Goal: Navigation & Orientation: Understand site structure

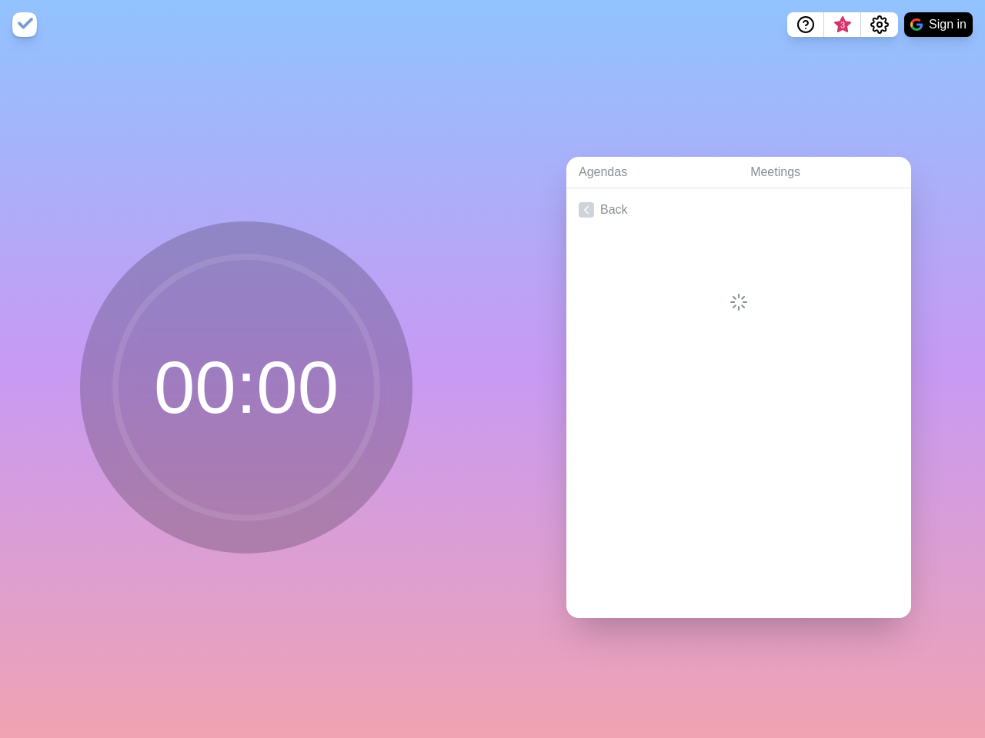
click at [492, 369] on div "Agendas Meetings Back" at bounding box center [738, 393] width 492 height 689
click at [805, 25] on icon "Help" at bounding box center [805, 23] width 5 height 5
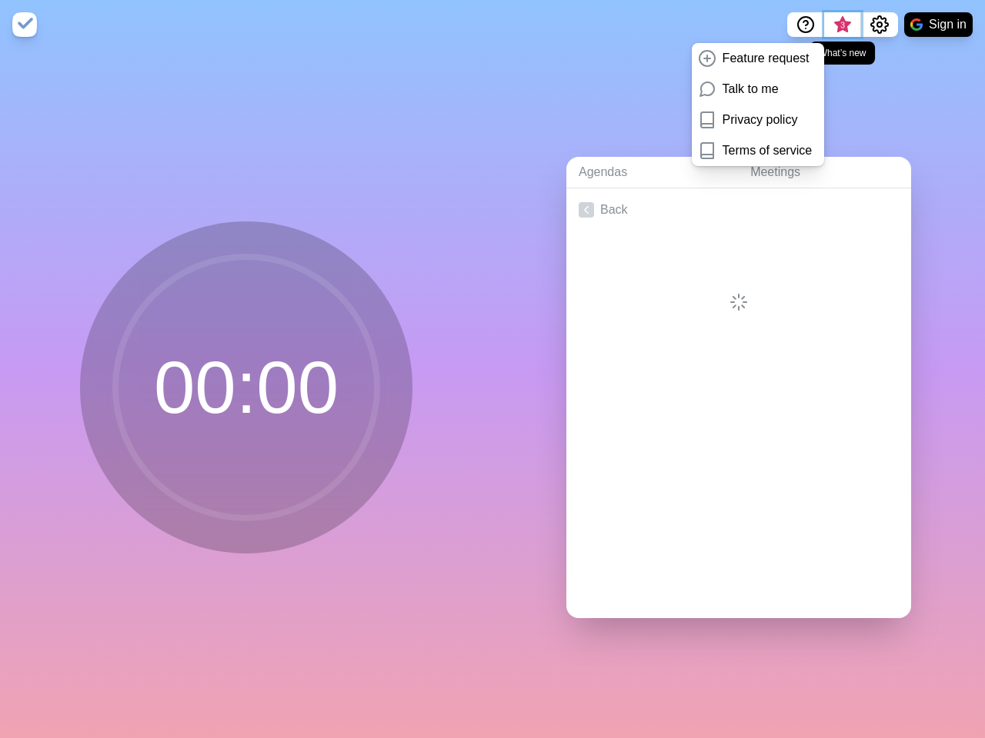
click at [842, 25] on span "3" at bounding box center [842, 25] width 12 height 12
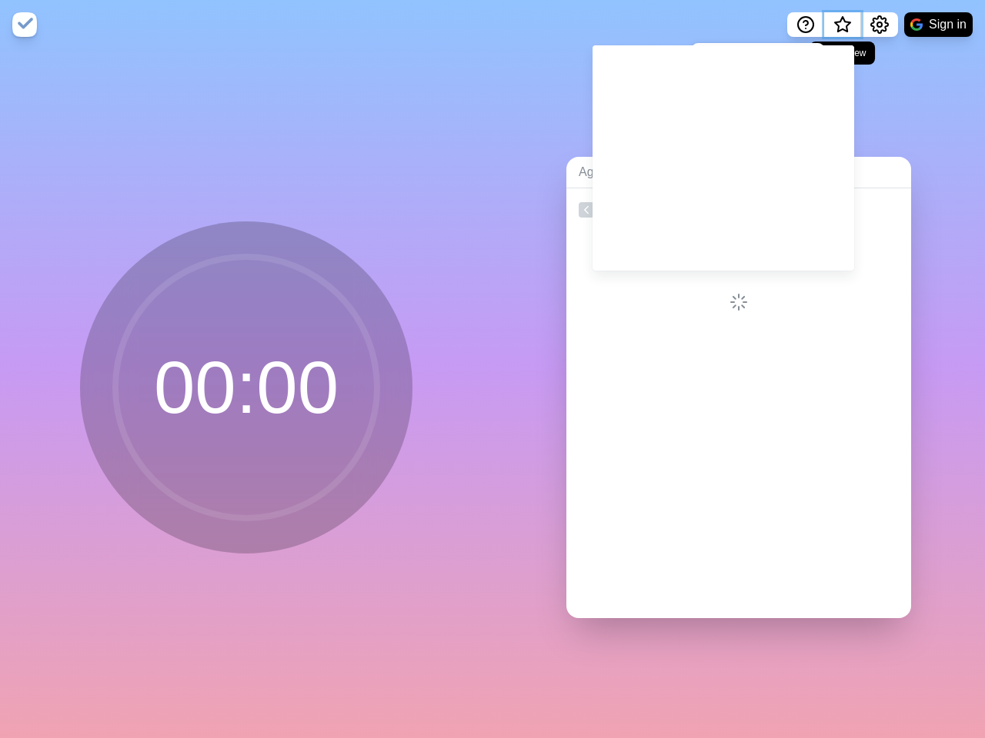
click at [842, 29] on span "What’s new" at bounding box center [842, 26] width 8 height 8
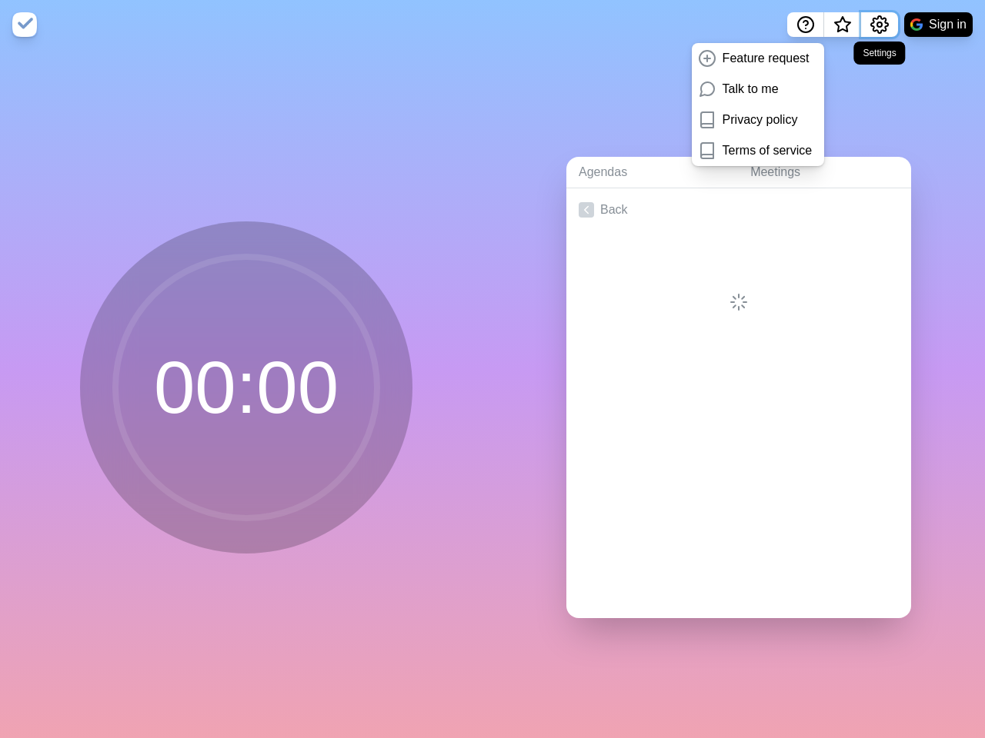
click at [878, 25] on icon "Settings" at bounding box center [879, 24] width 18 height 18
click at [938, 25] on button "Sign in" at bounding box center [938, 24] width 68 height 25
